Goal: Check status: Check status

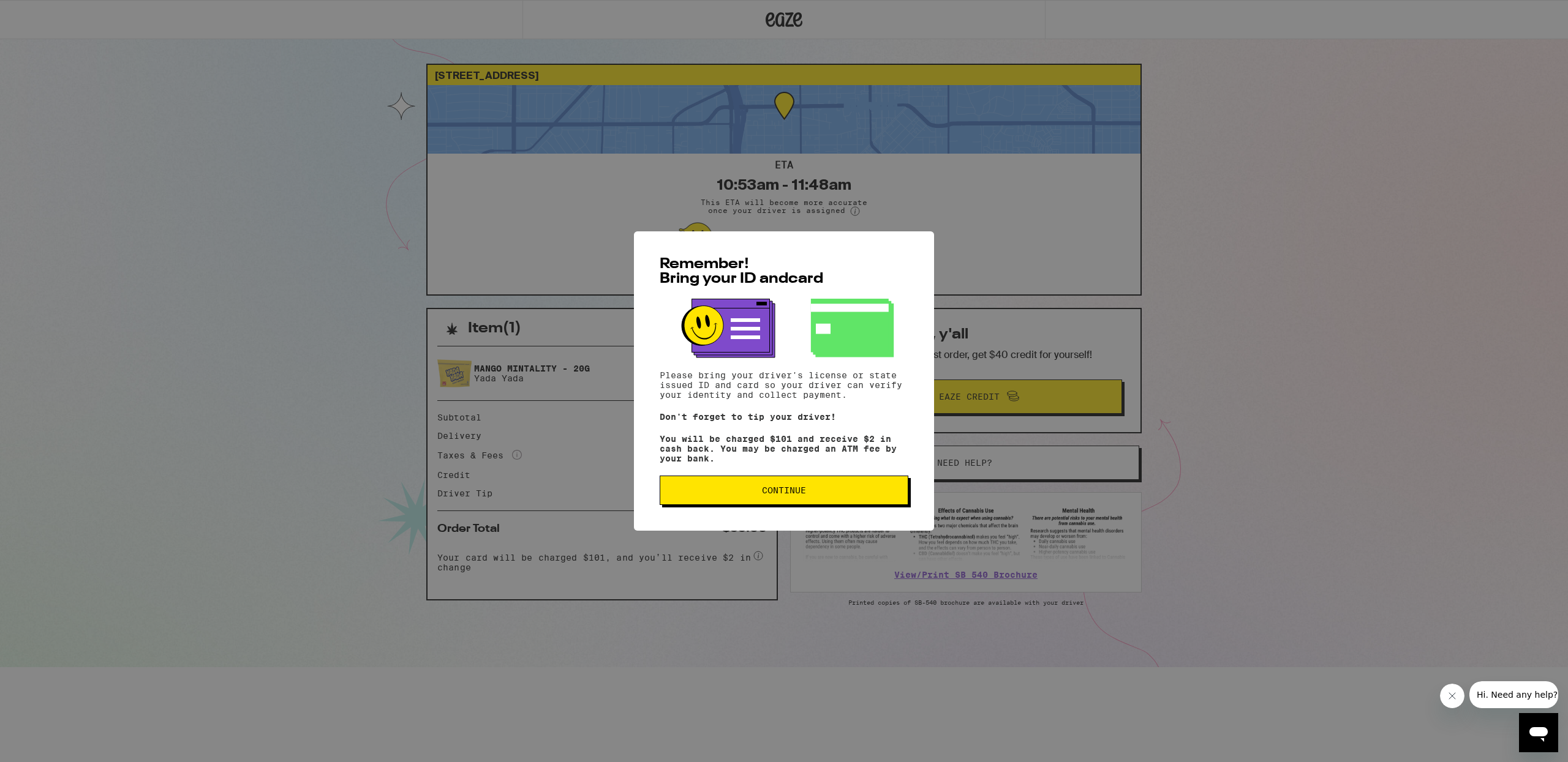
click at [778, 495] on span "Continue" at bounding box center [784, 490] width 44 height 9
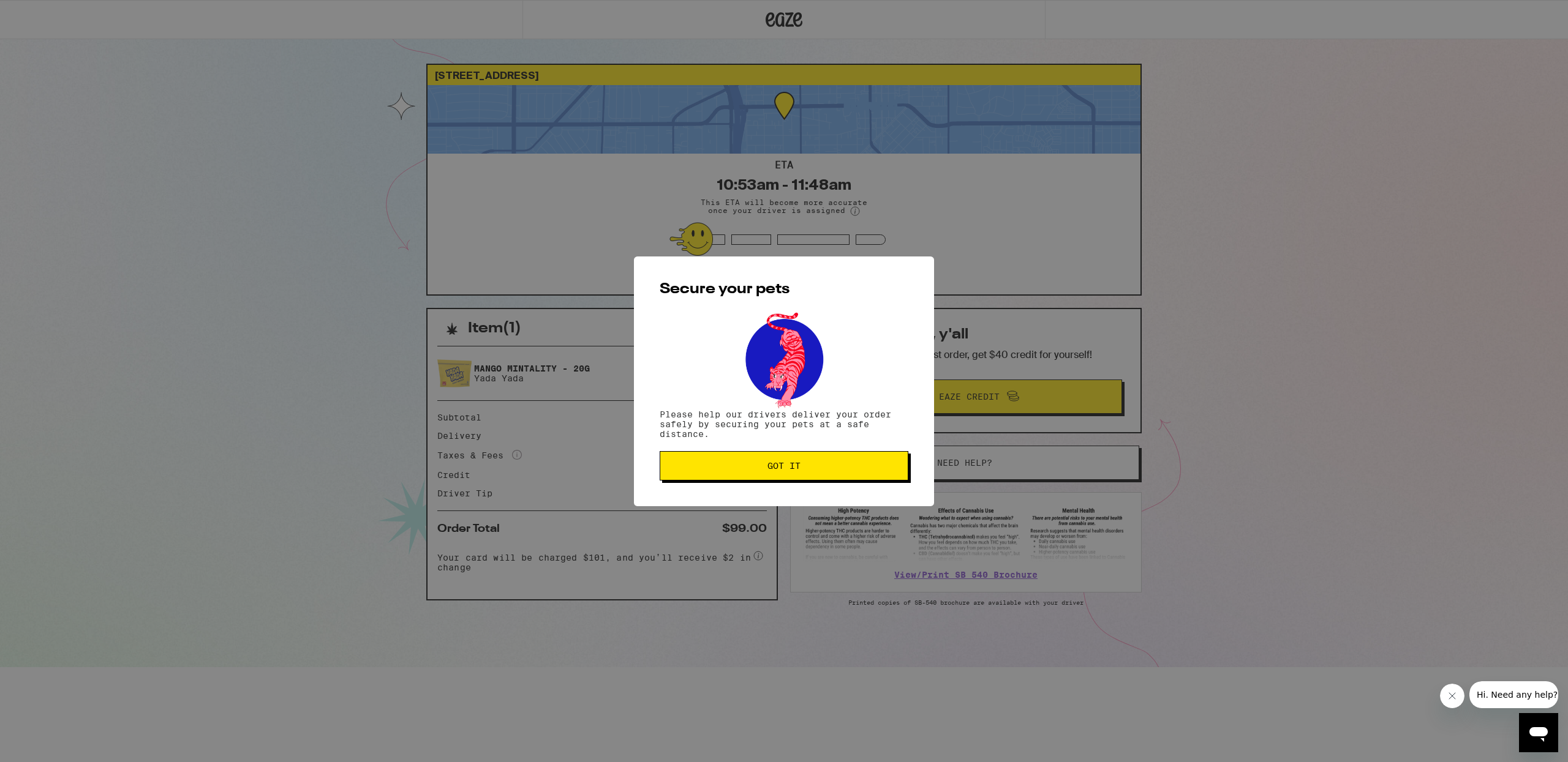
click at [791, 475] on button "Got it" at bounding box center [784, 465] width 248 height 29
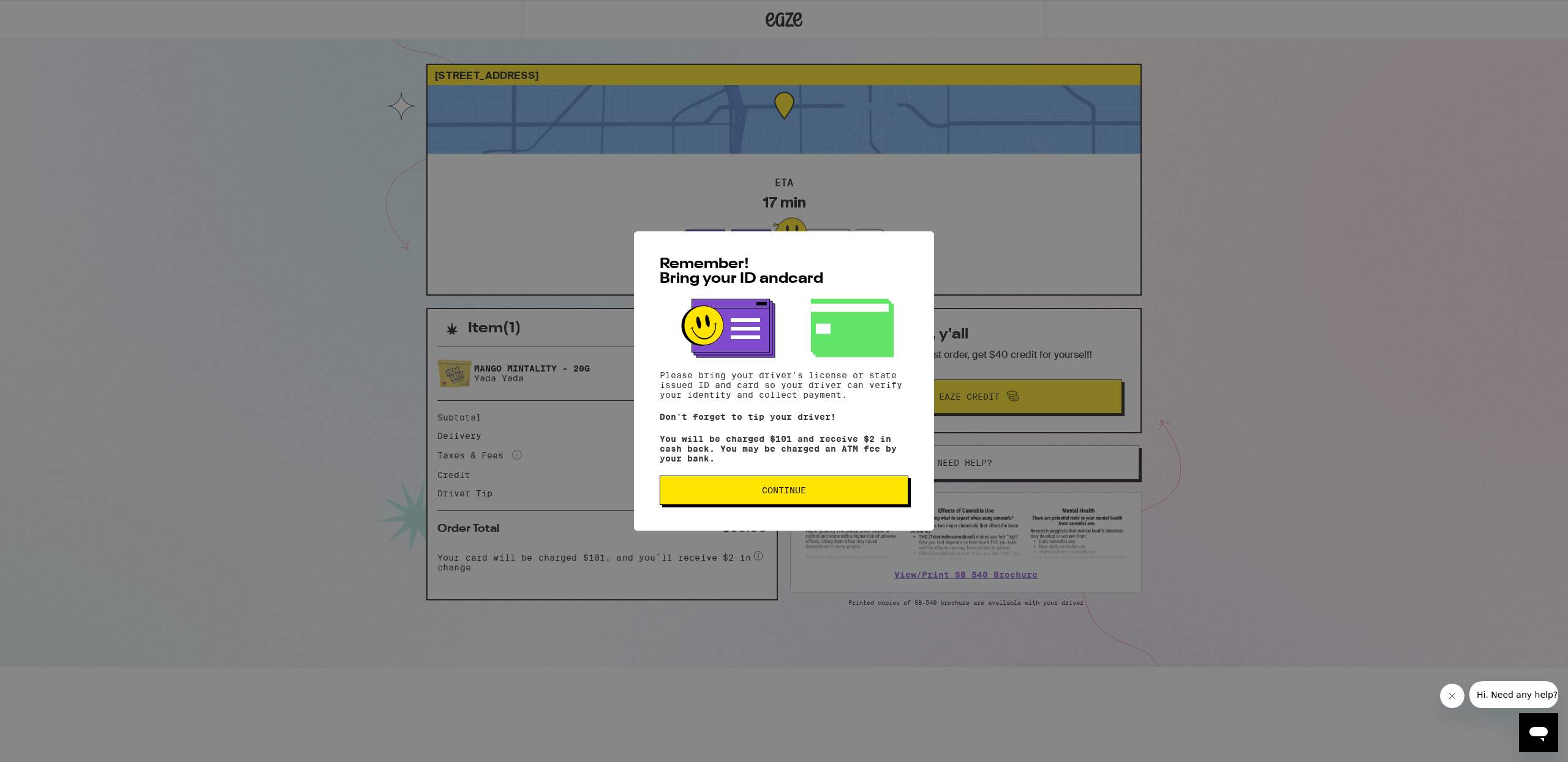
click at [792, 495] on span "Continue" at bounding box center [784, 490] width 44 height 9
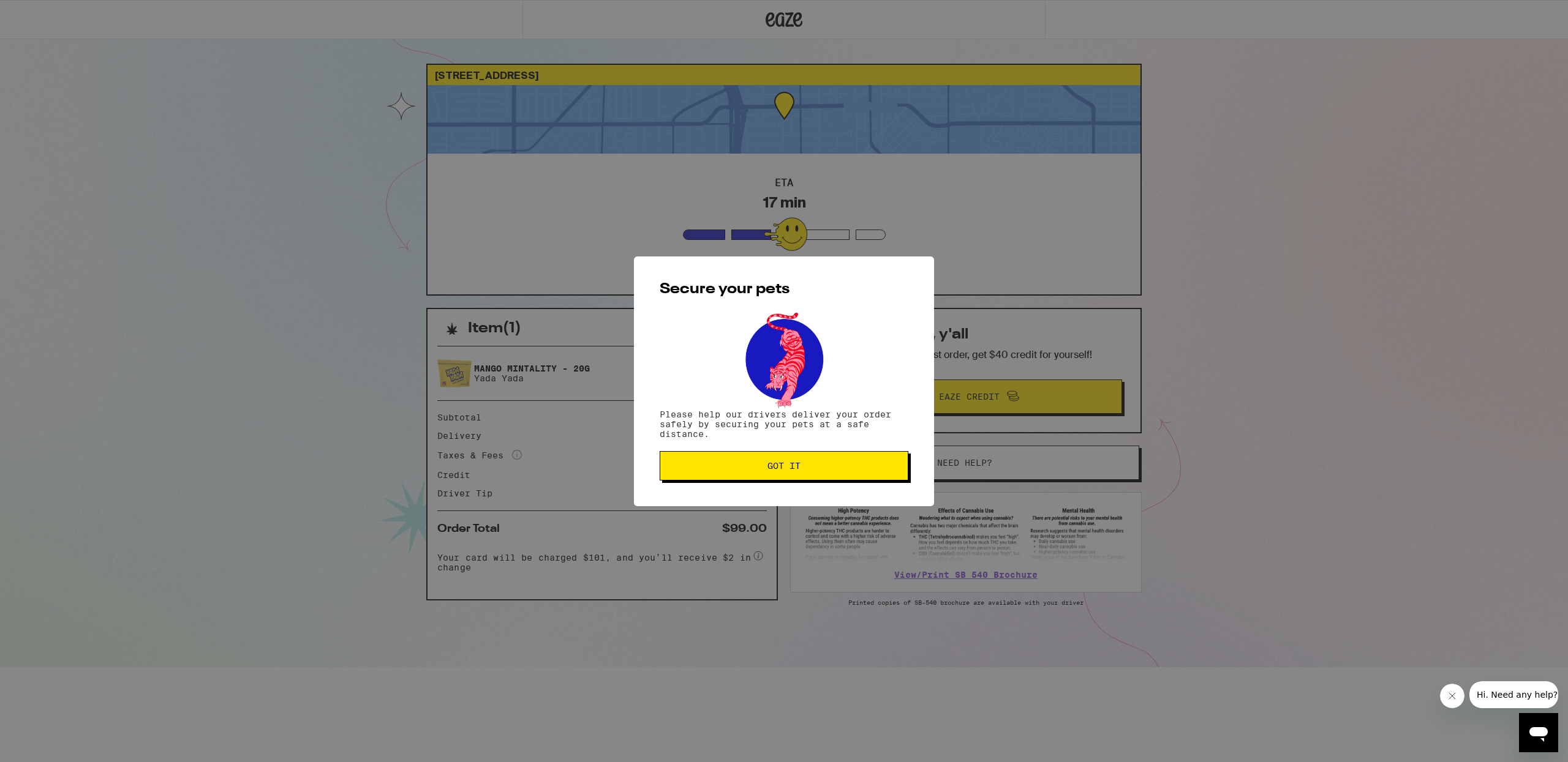
click at [794, 471] on button "Got it" at bounding box center [784, 465] width 248 height 29
